Goal: Transaction & Acquisition: Purchase product/service

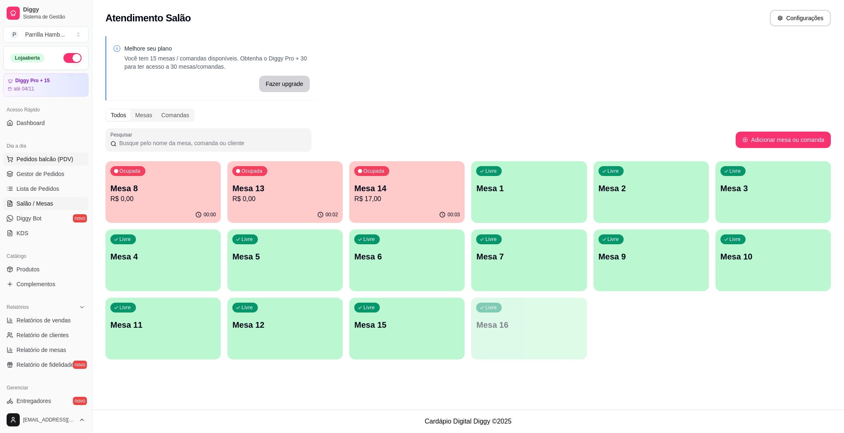
click at [61, 160] on span "Pedidos balcão (PDV)" at bounding box center [44, 159] width 57 height 8
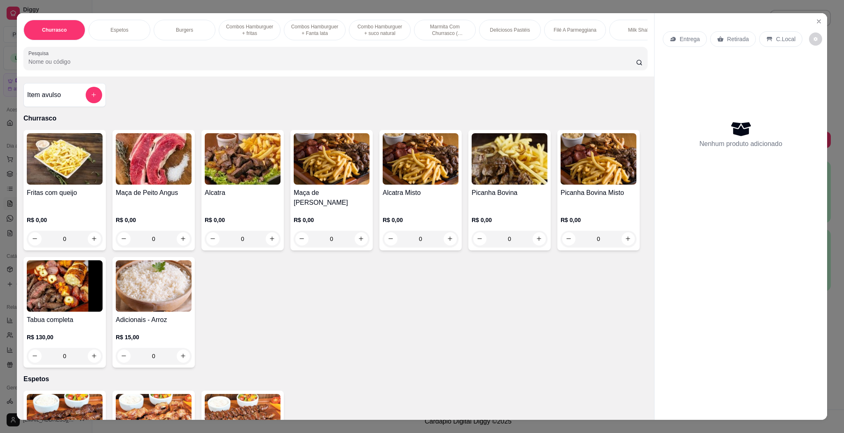
click at [343, 66] on input "Pesquisa" at bounding box center [331, 62] width 607 height 8
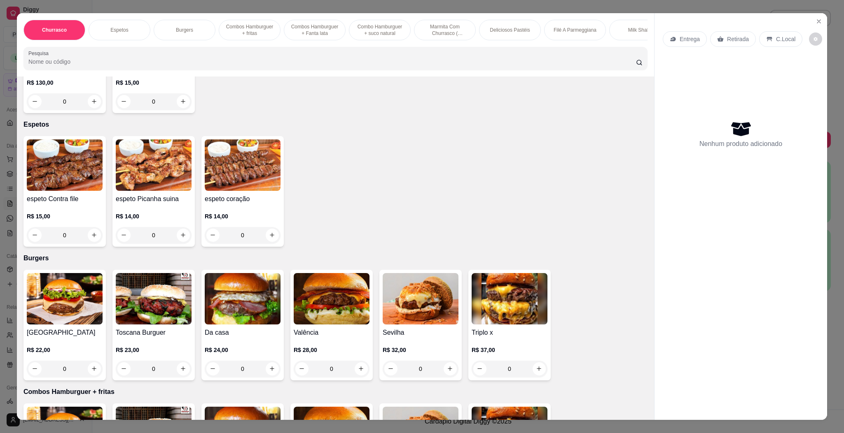
scroll to position [309, 0]
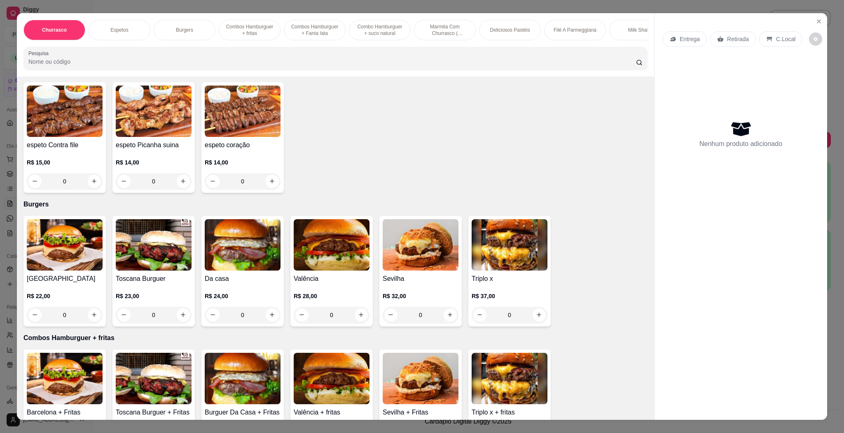
click at [54, 240] on img at bounding box center [65, 244] width 76 height 51
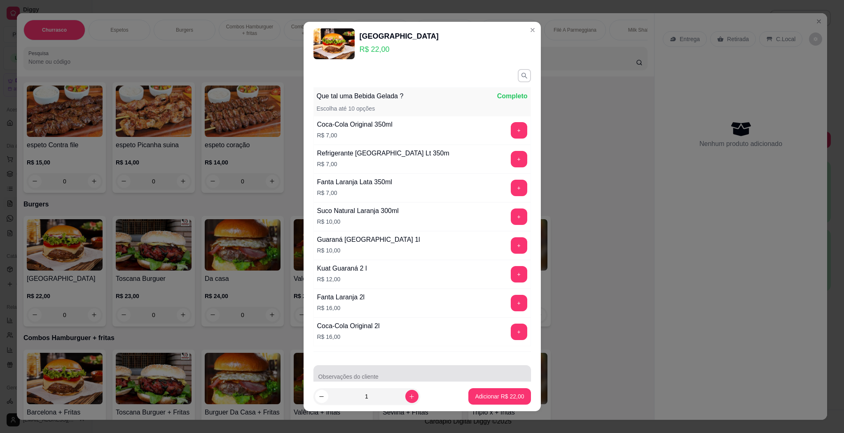
click at [424, 375] on div at bounding box center [421, 377] width 207 height 16
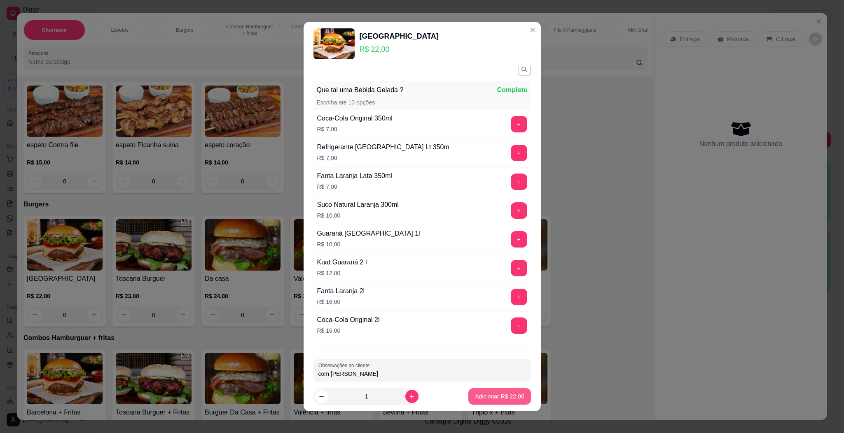
type input "com [PERSON_NAME]"
click at [509, 393] on p "Adicionar R$ 22,00" at bounding box center [499, 397] width 48 height 8
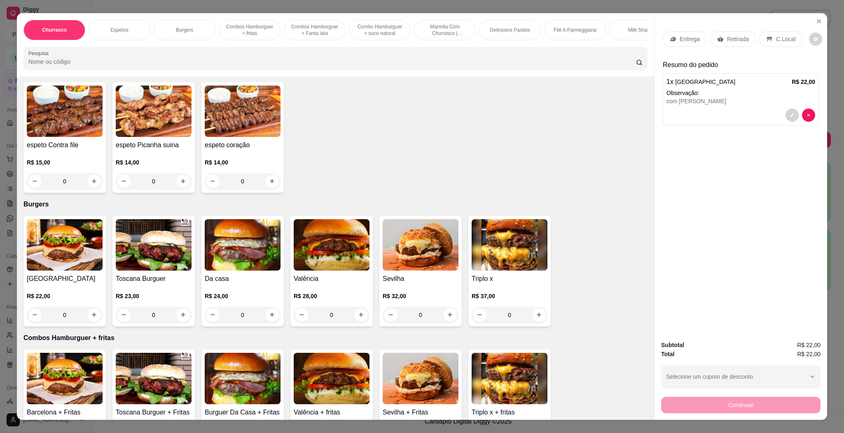
click at [266, 315] on div "0" at bounding box center [243, 315] width 76 height 16
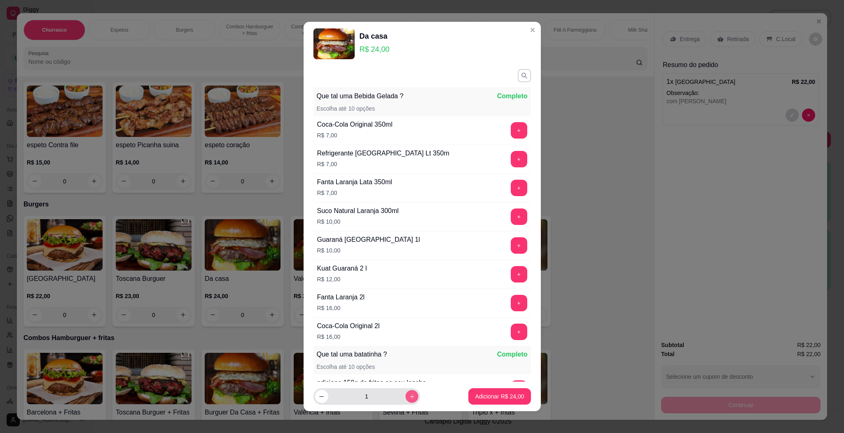
click at [405, 400] on button "increase-product-quantity" at bounding box center [411, 397] width 13 height 13
type input "2"
click at [477, 395] on p "Adicionar R$ 48,00" at bounding box center [499, 397] width 49 height 8
type input "2"
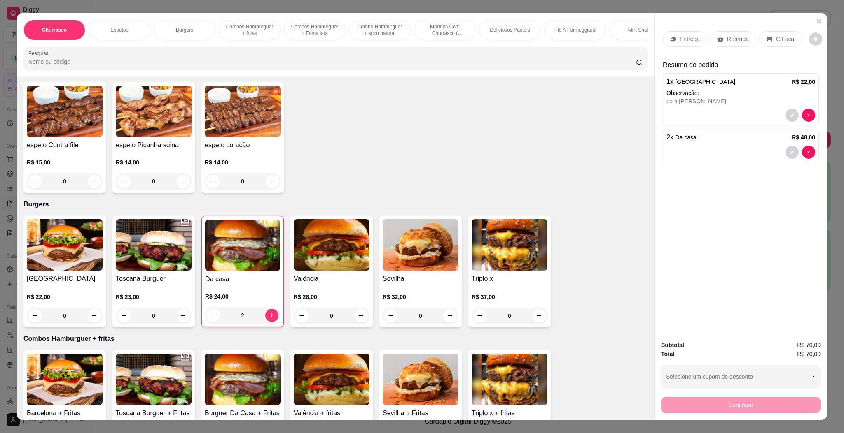
click at [737, 44] on div "Retirada" at bounding box center [733, 39] width 46 height 16
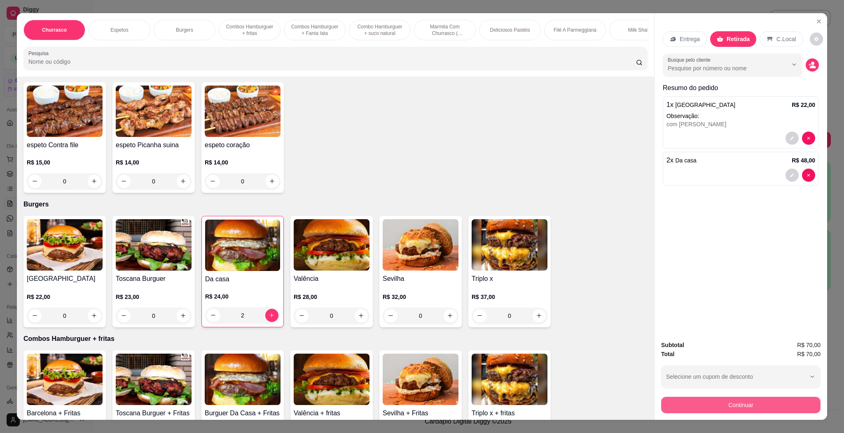
click at [703, 405] on button "Continuar" at bounding box center [740, 405] width 159 height 16
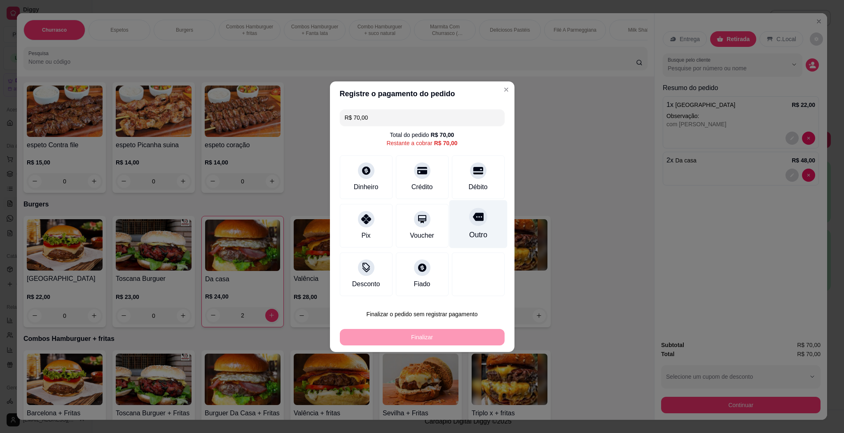
click at [480, 234] on div "Outro" at bounding box center [478, 224] width 58 height 48
type input "R$ 0,00"
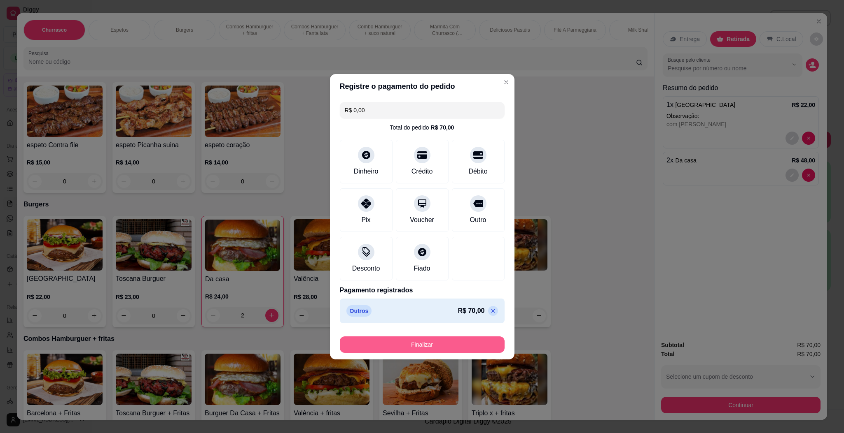
click at [454, 340] on button "Finalizar" at bounding box center [422, 345] width 165 height 16
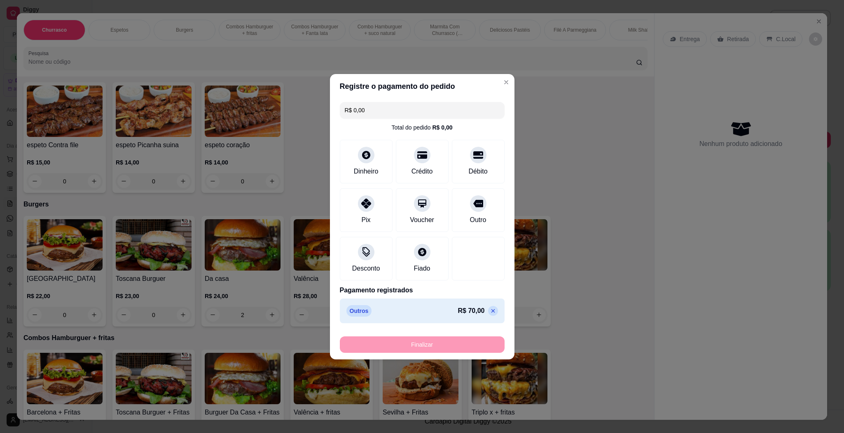
type input "0"
type input "-R$ 70,00"
